Goal: Task Accomplishment & Management: Manage account settings

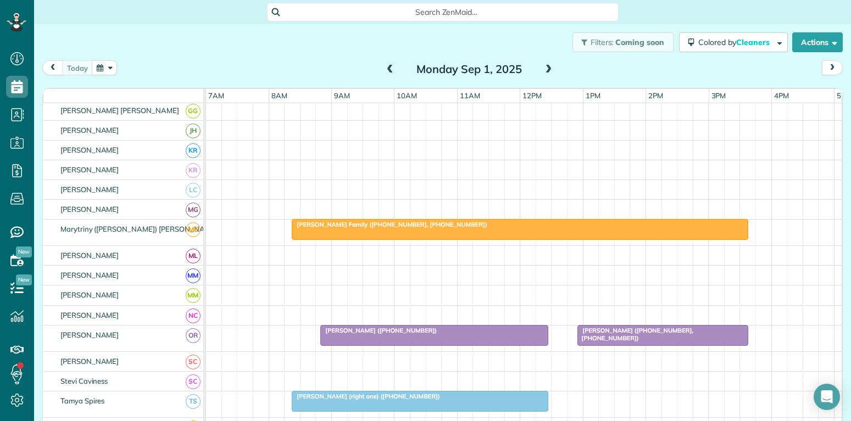
scroll to position [415, 0]
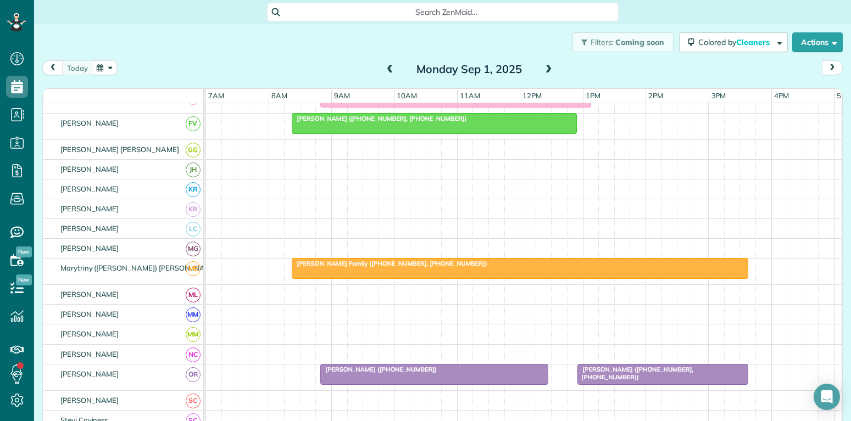
scroll to position [218, 0]
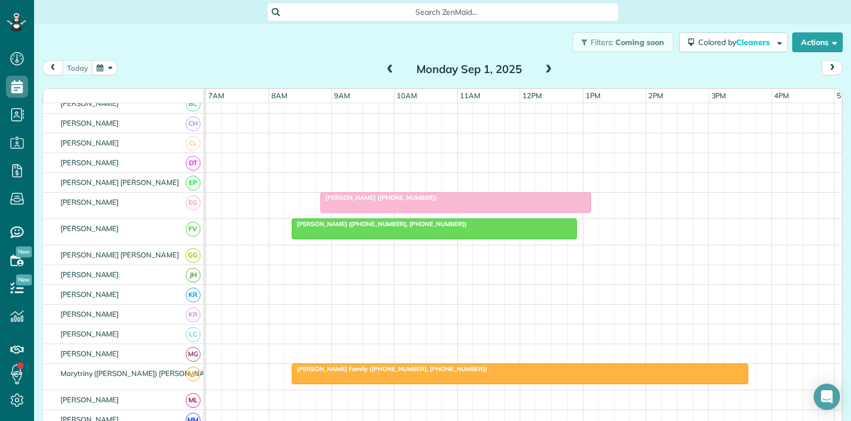
click at [418, 206] on div at bounding box center [456, 203] width 270 height 20
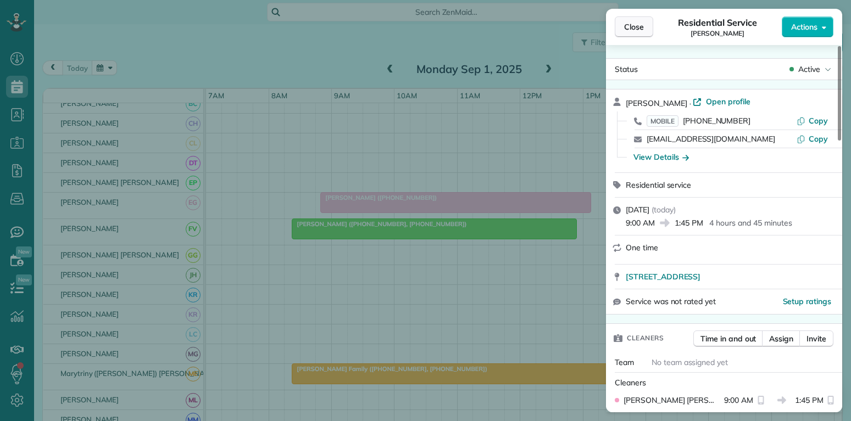
click at [629, 26] on span "Close" at bounding box center [634, 26] width 20 height 11
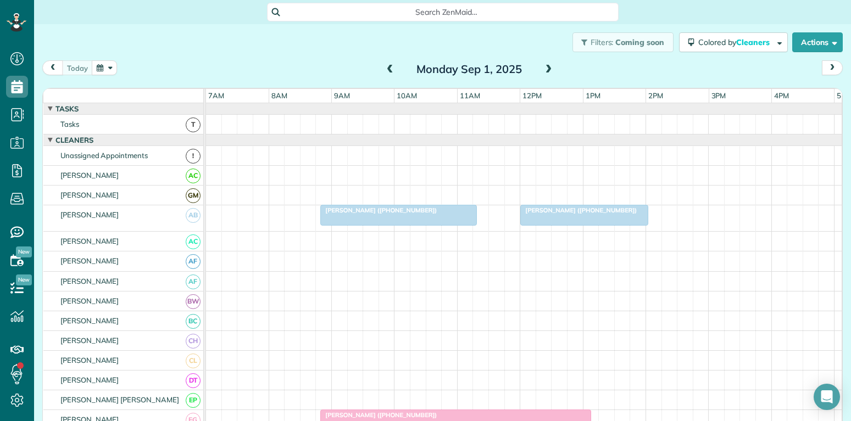
click at [459, 213] on div "[PERSON_NAME] ([PHONE_NUMBER])" at bounding box center [399, 211] width 150 height 8
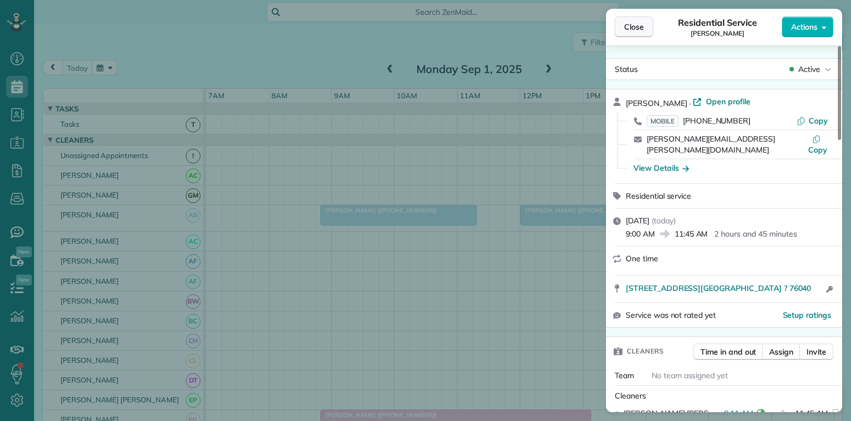
click at [636, 23] on span "Close" at bounding box center [634, 26] width 20 height 11
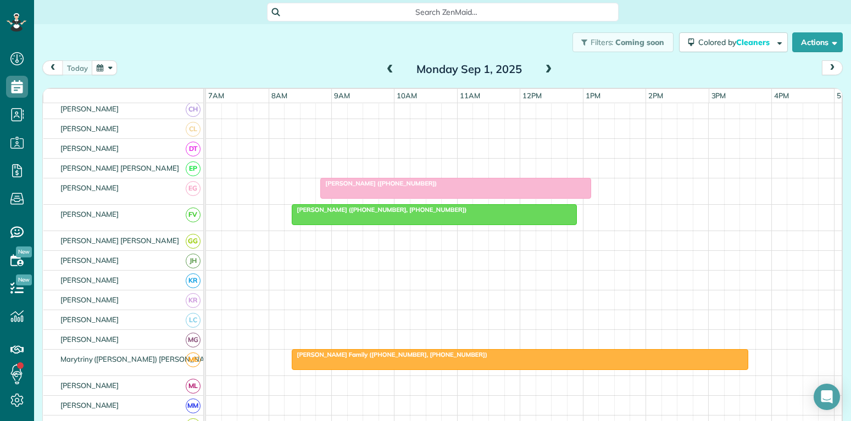
scroll to position [224, 0]
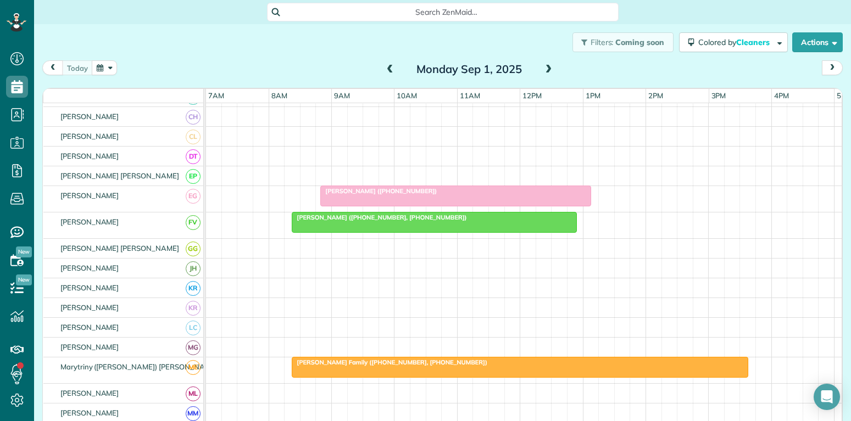
click at [468, 192] on div "[PERSON_NAME] ([PHONE_NUMBER])" at bounding box center [456, 191] width 264 height 8
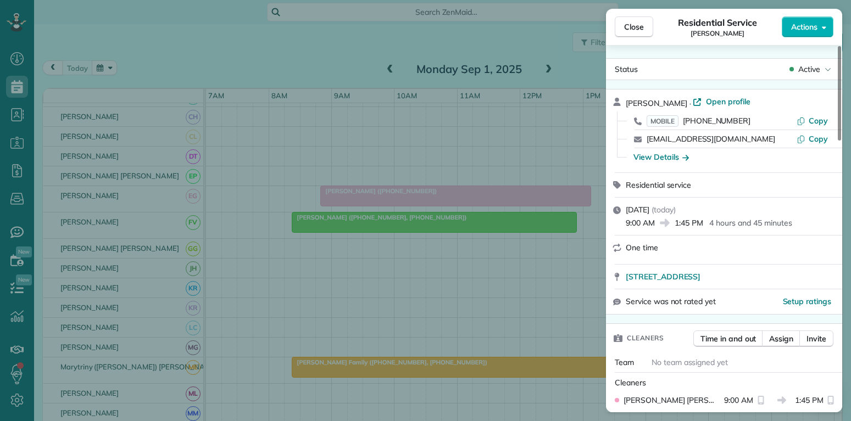
scroll to position [53, 0]
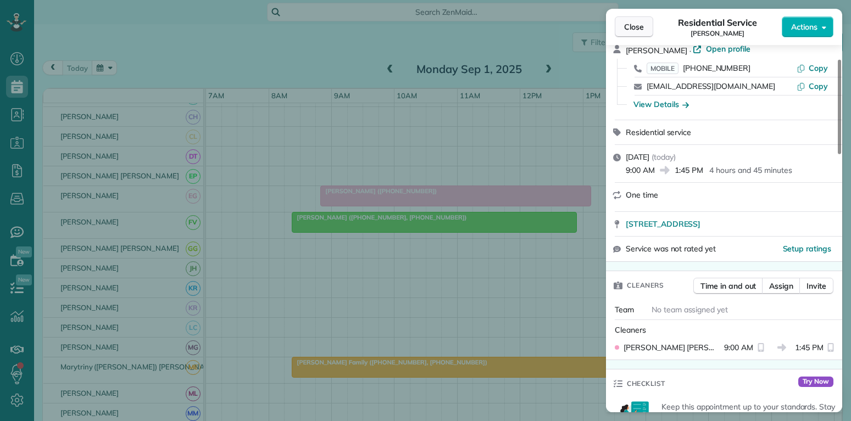
click at [622, 26] on button "Close" at bounding box center [634, 26] width 38 height 21
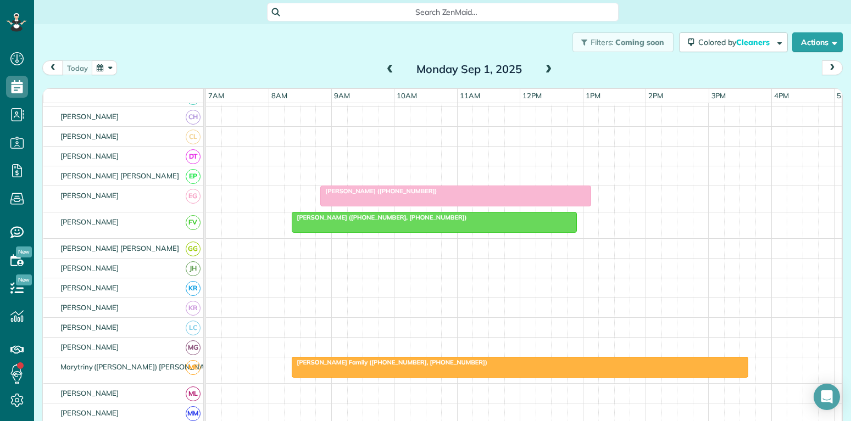
scroll to position [66, 0]
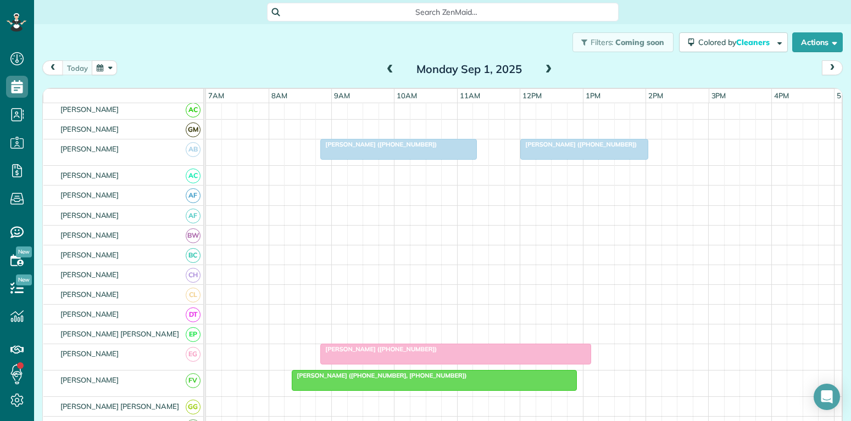
click at [424, 154] on div at bounding box center [398, 150] width 155 height 20
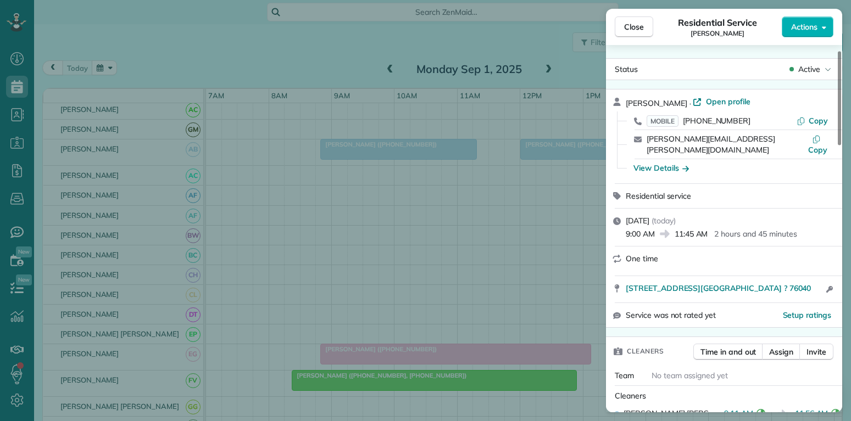
scroll to position [53, 0]
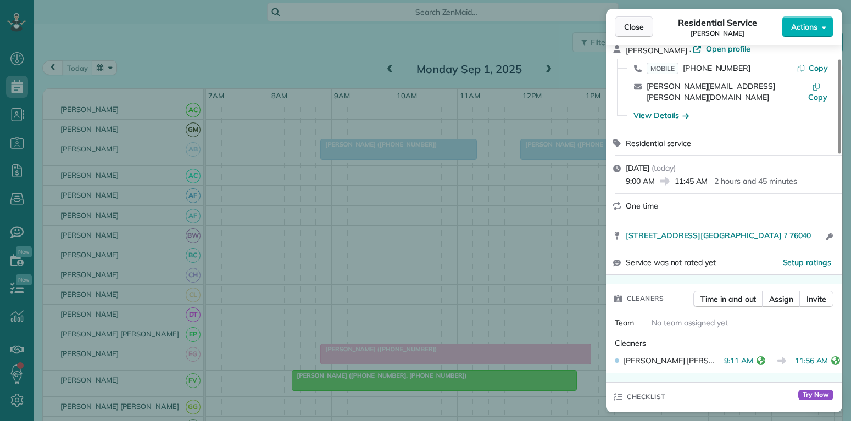
click at [634, 24] on span "Close" at bounding box center [634, 26] width 20 height 11
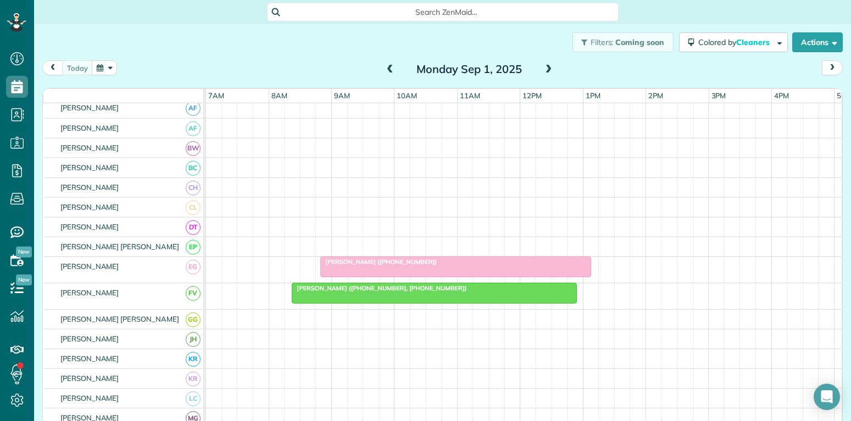
scroll to position [171, 0]
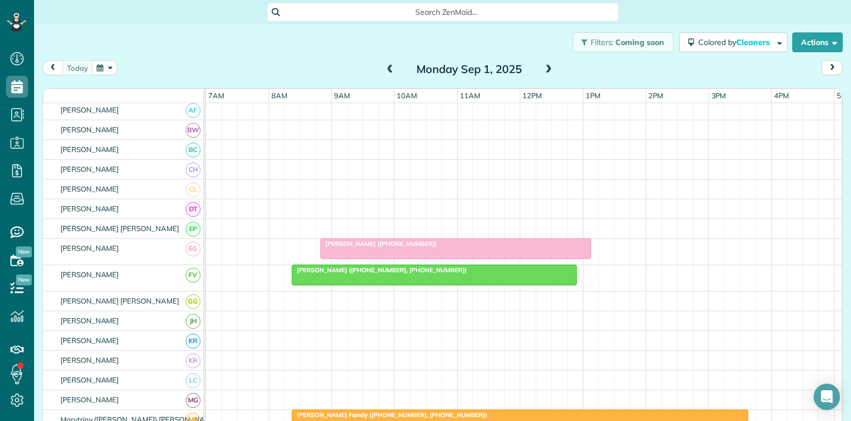
click at [498, 252] on div at bounding box center [456, 249] width 270 height 20
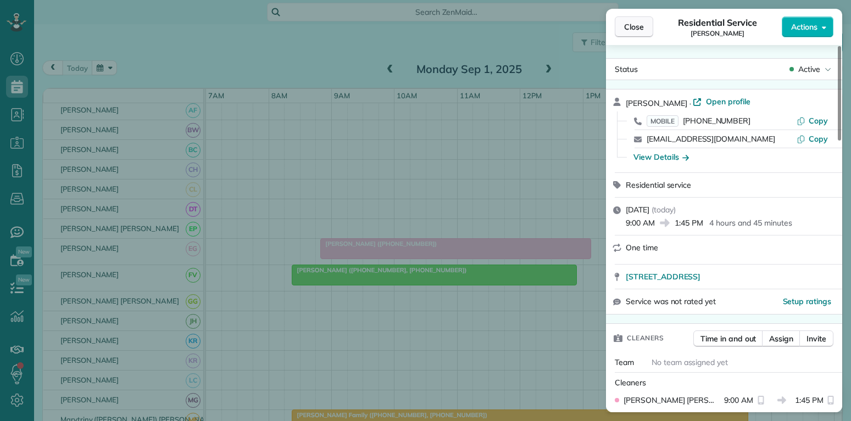
click at [638, 26] on span "Close" at bounding box center [634, 26] width 20 height 11
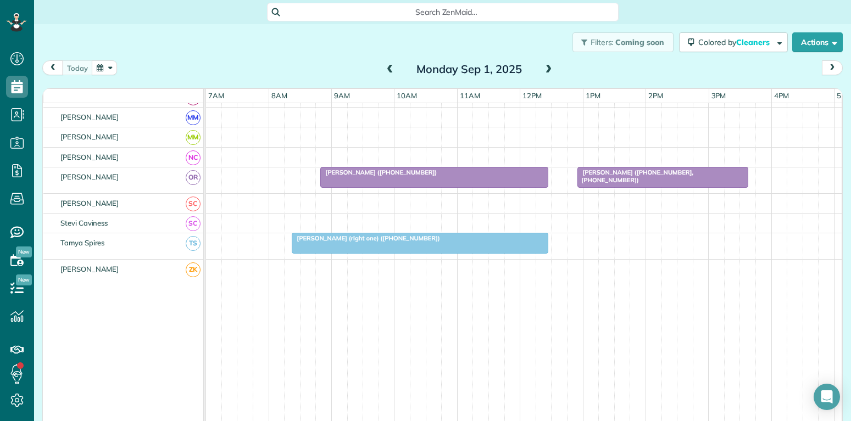
scroll to position [309, 0]
